Goal: Transaction & Acquisition: Obtain resource

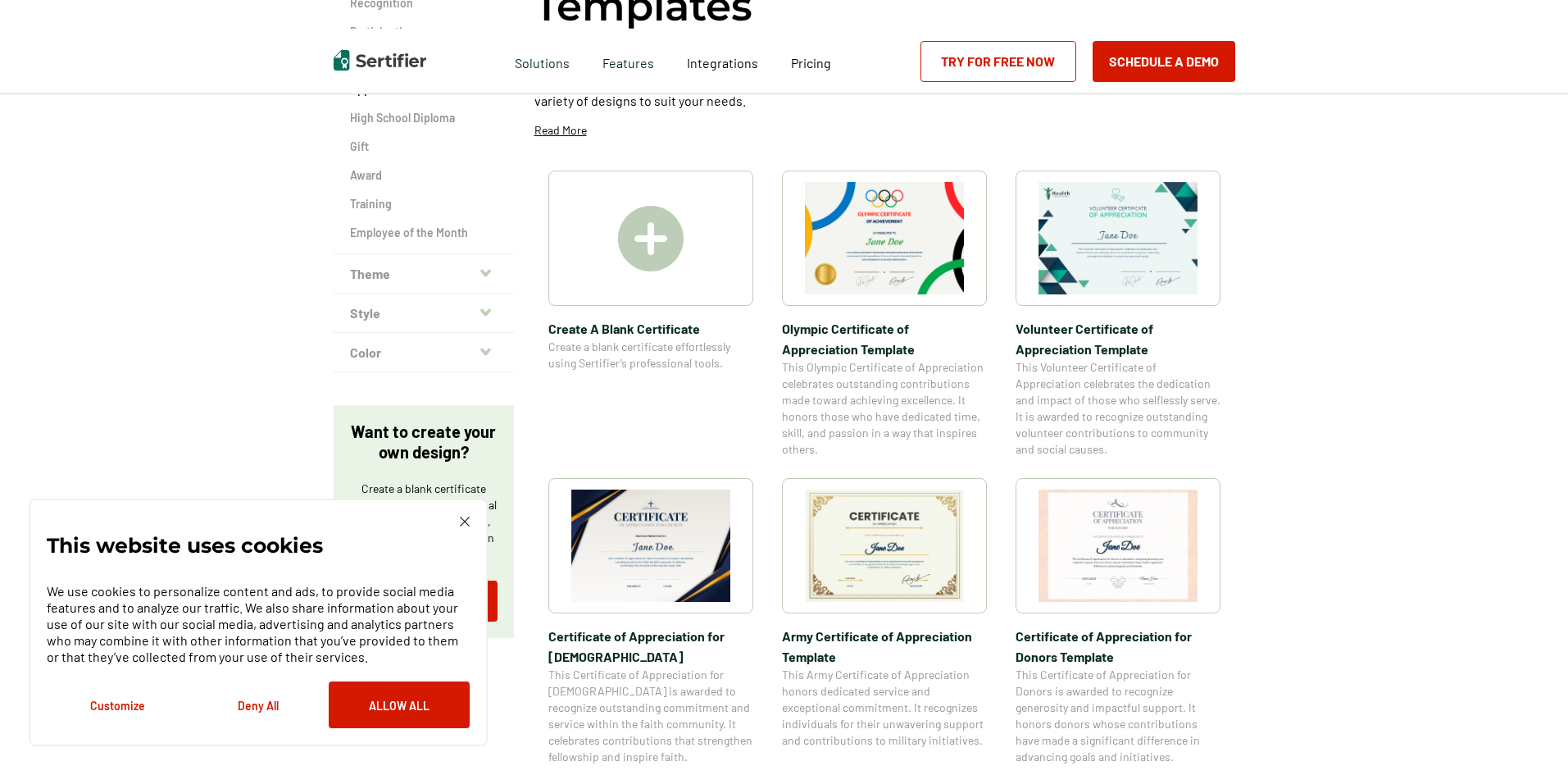
click at [657, 242] on img at bounding box center [650, 238] width 66 height 66
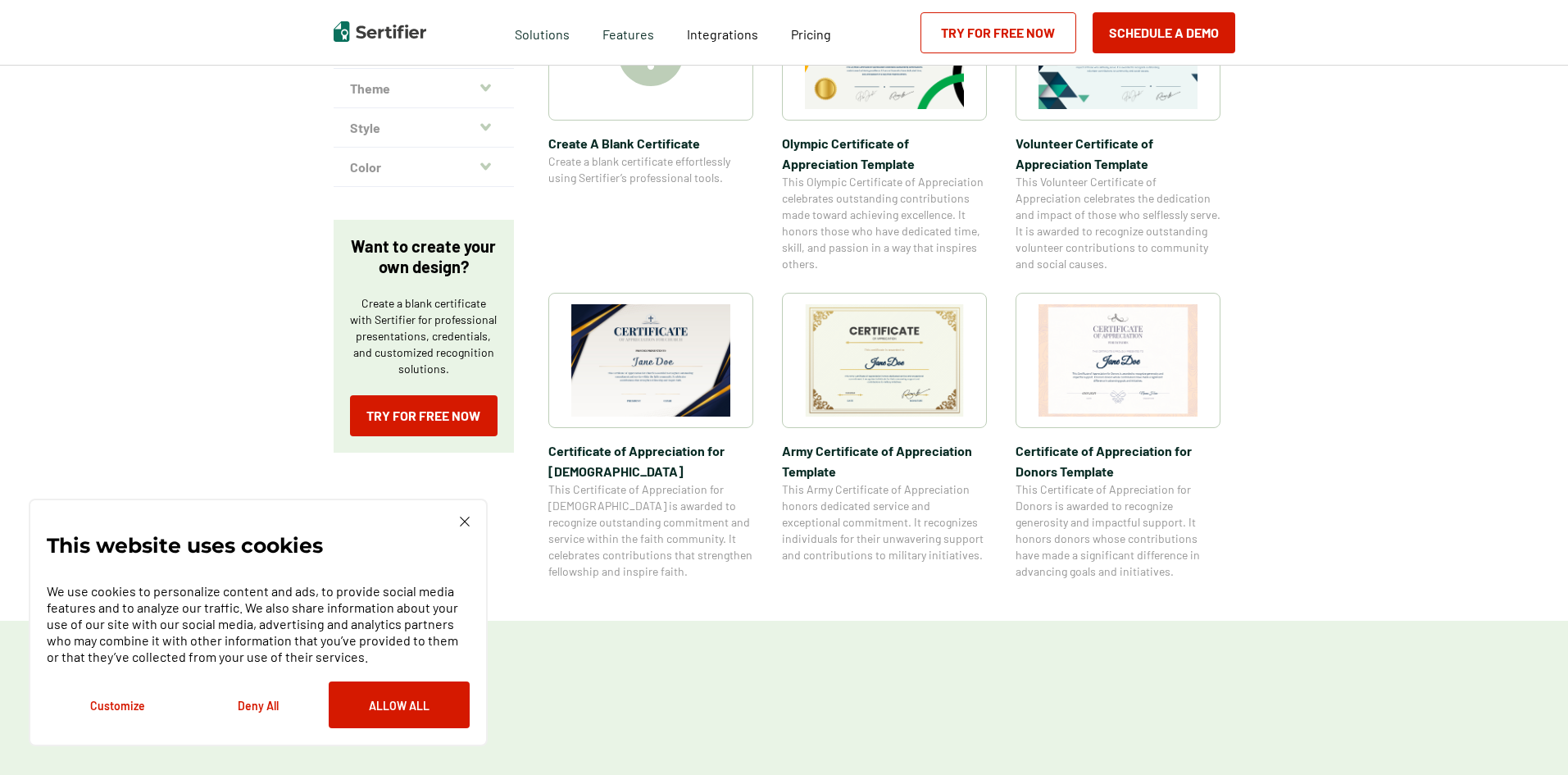
scroll to position [492, 0]
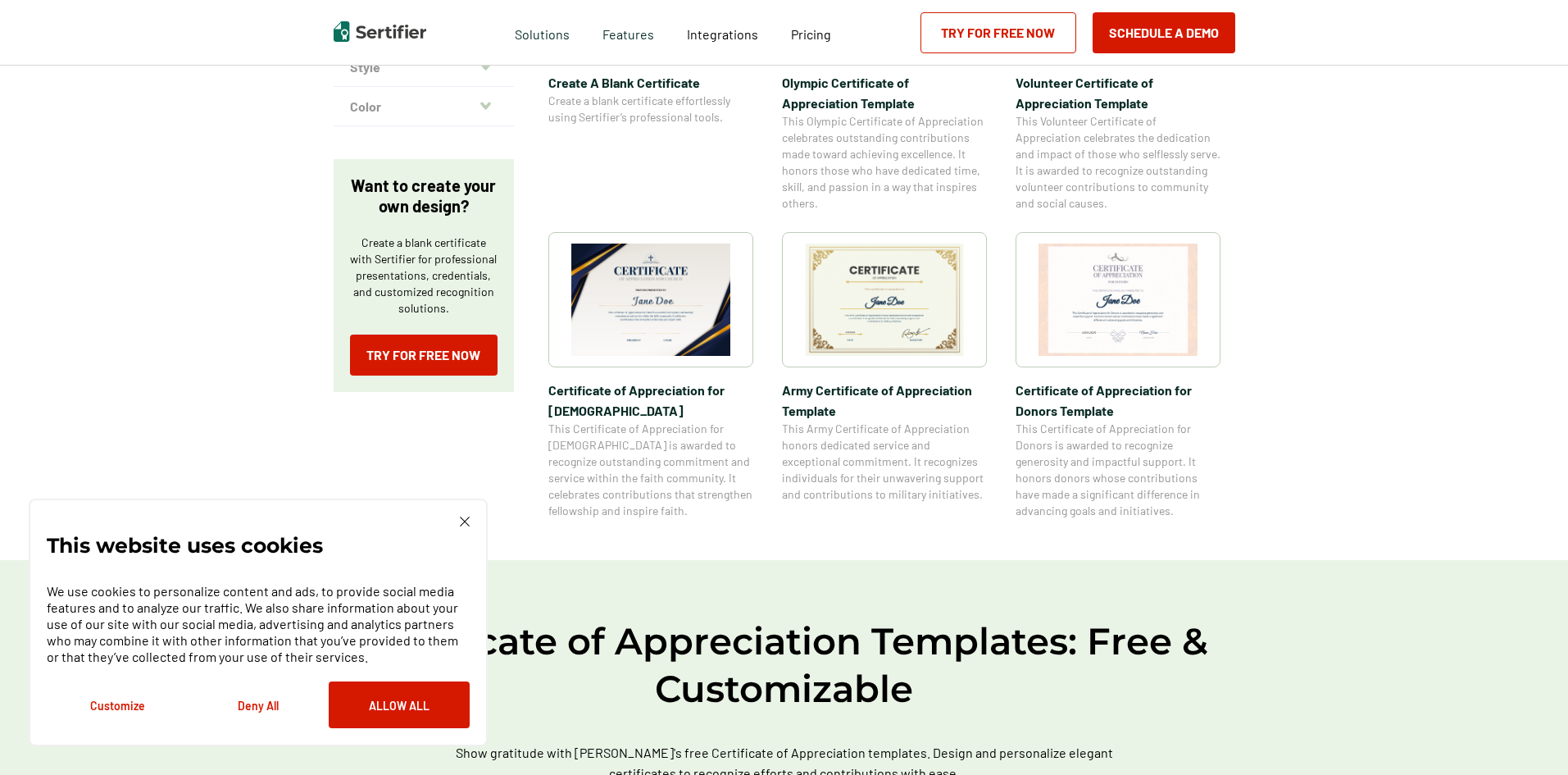
click at [264, 700] on button "Deny All" at bounding box center [258, 705] width 141 height 47
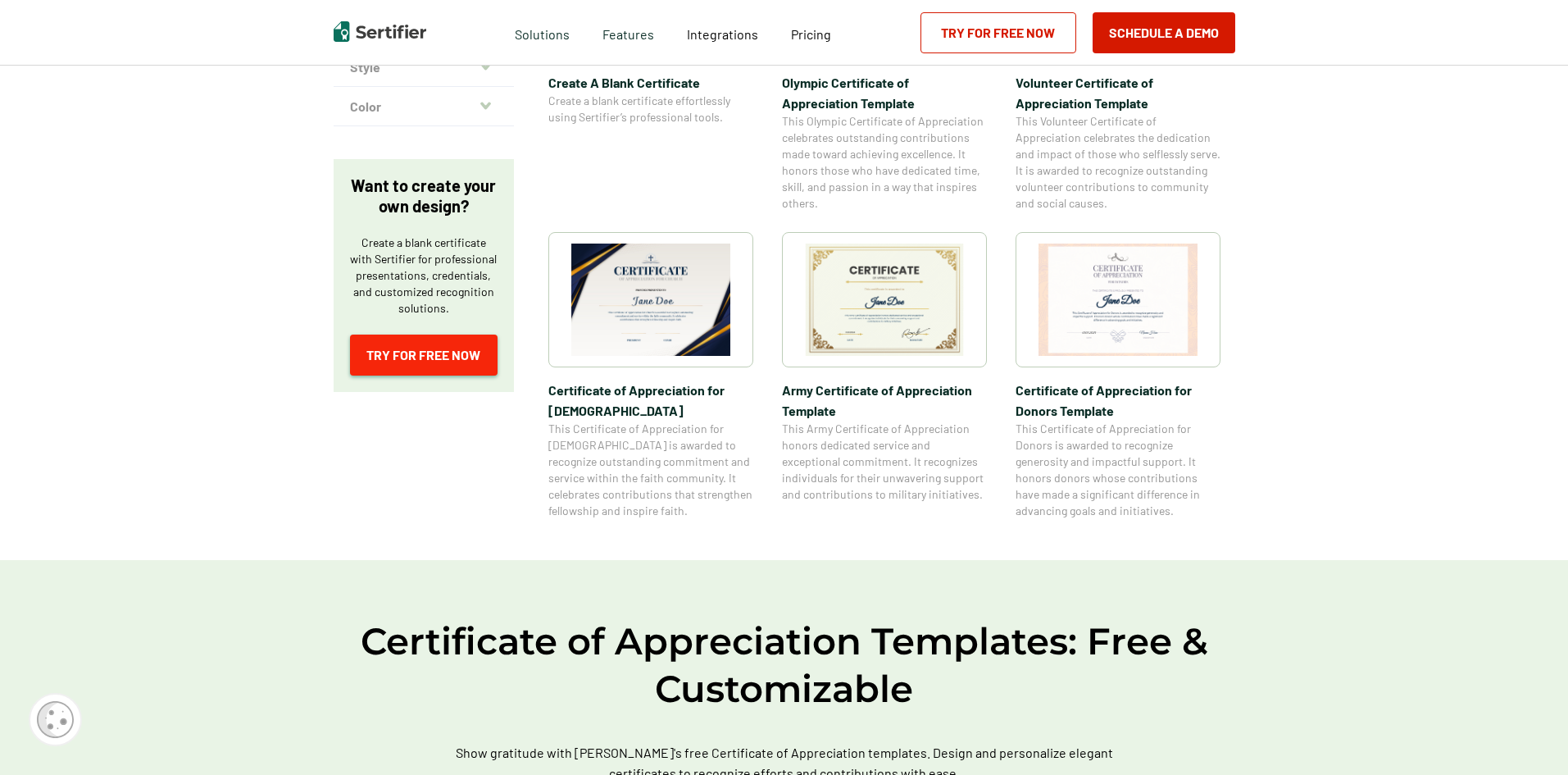
click at [442, 357] on link "Try for Free Now" at bounding box center [424, 355] width 147 height 41
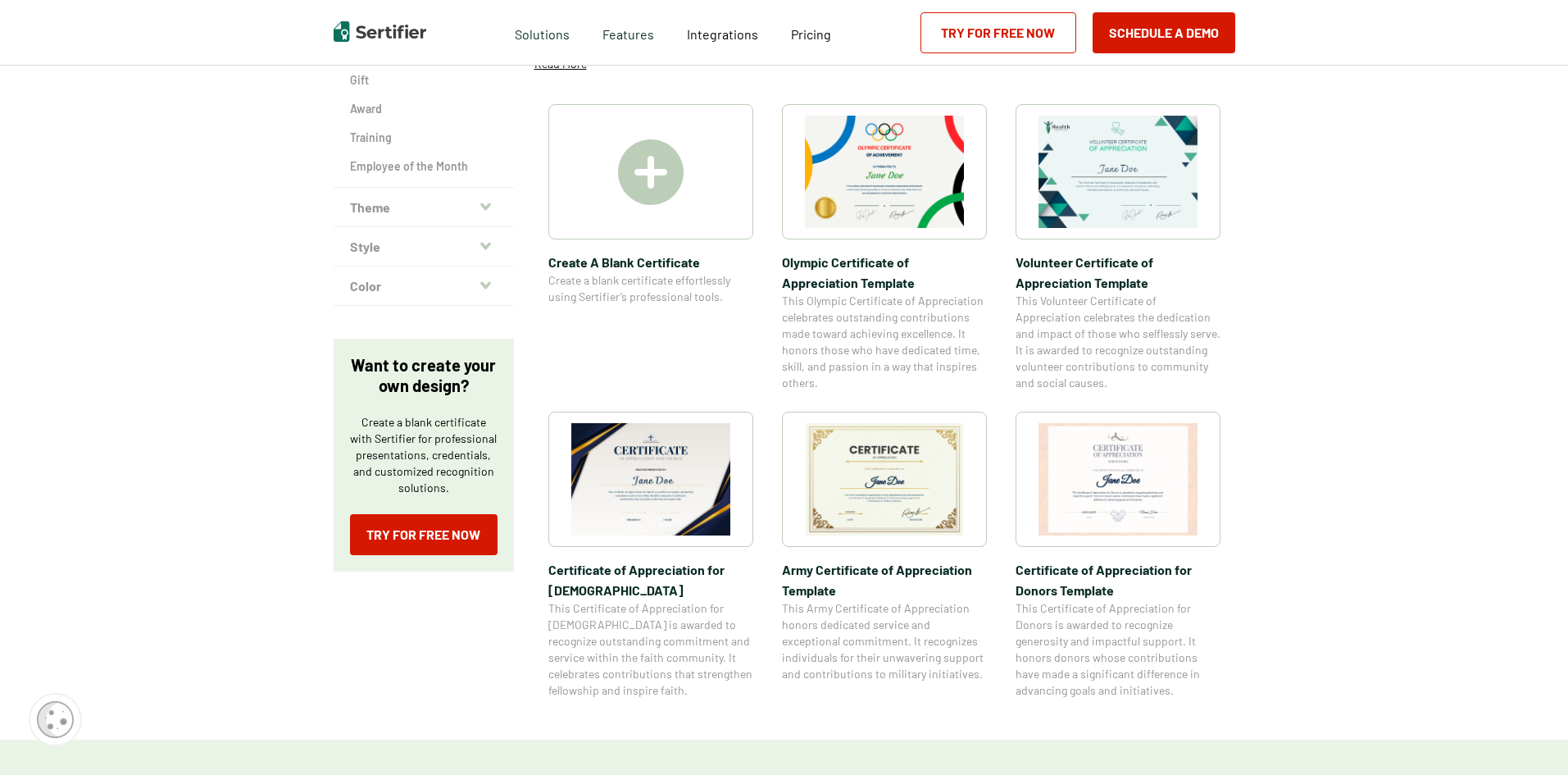
scroll to position [246, 0]
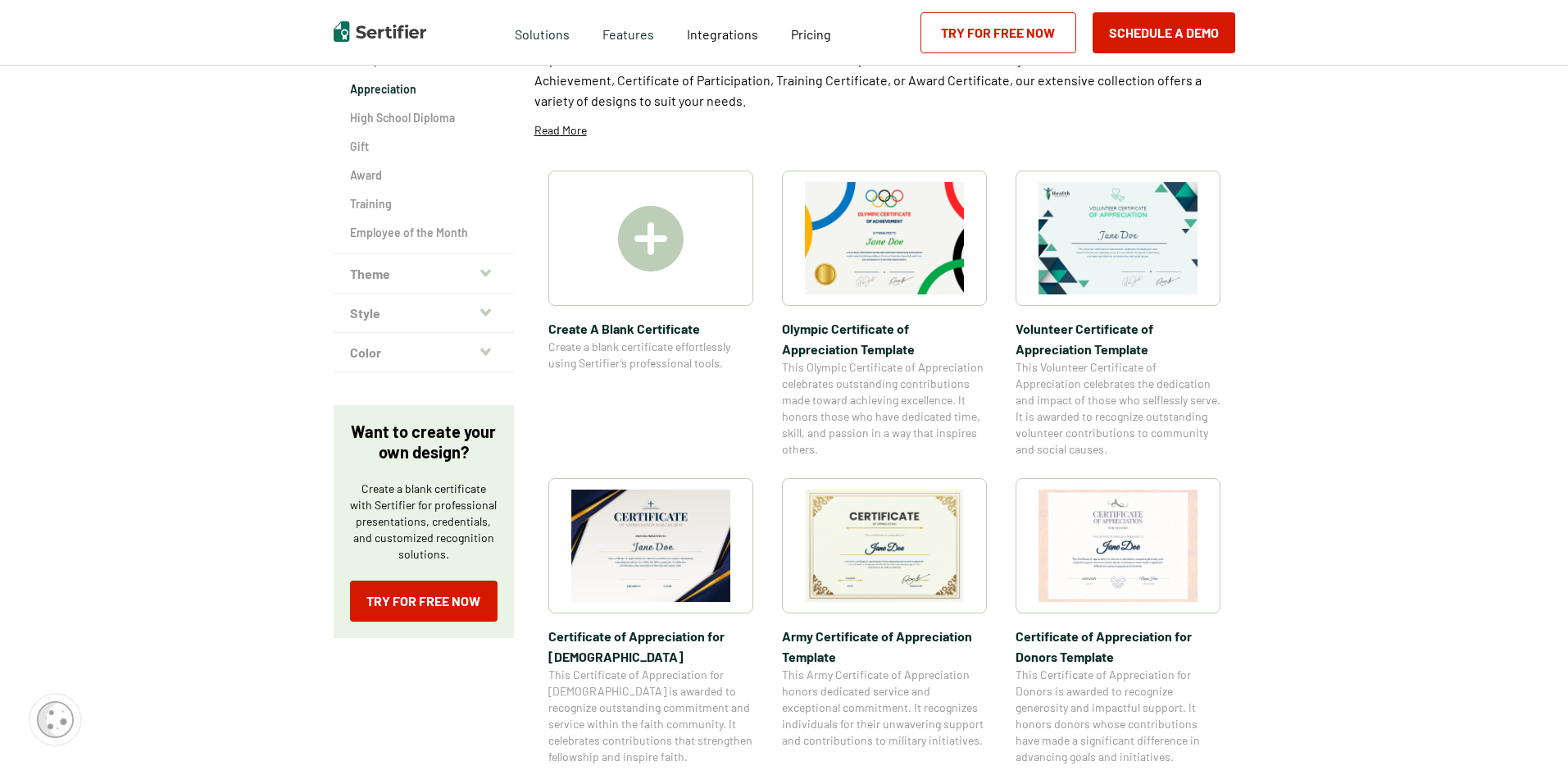
click at [1091, 236] on img at bounding box center [1118, 238] width 159 height 113
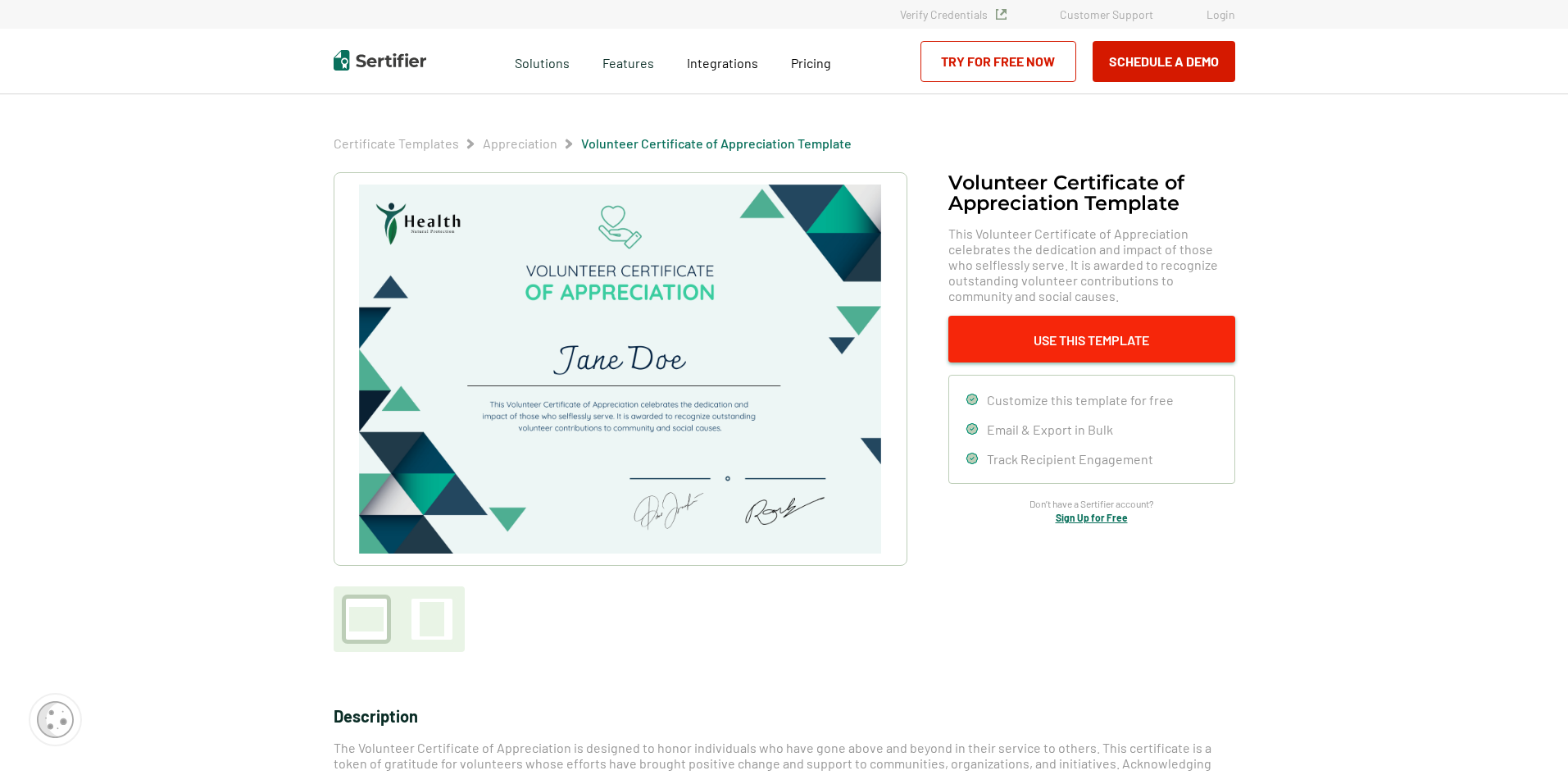
click at [1106, 343] on button "Use This Template" at bounding box center [1091, 339] width 287 height 47
